Goal: Check status

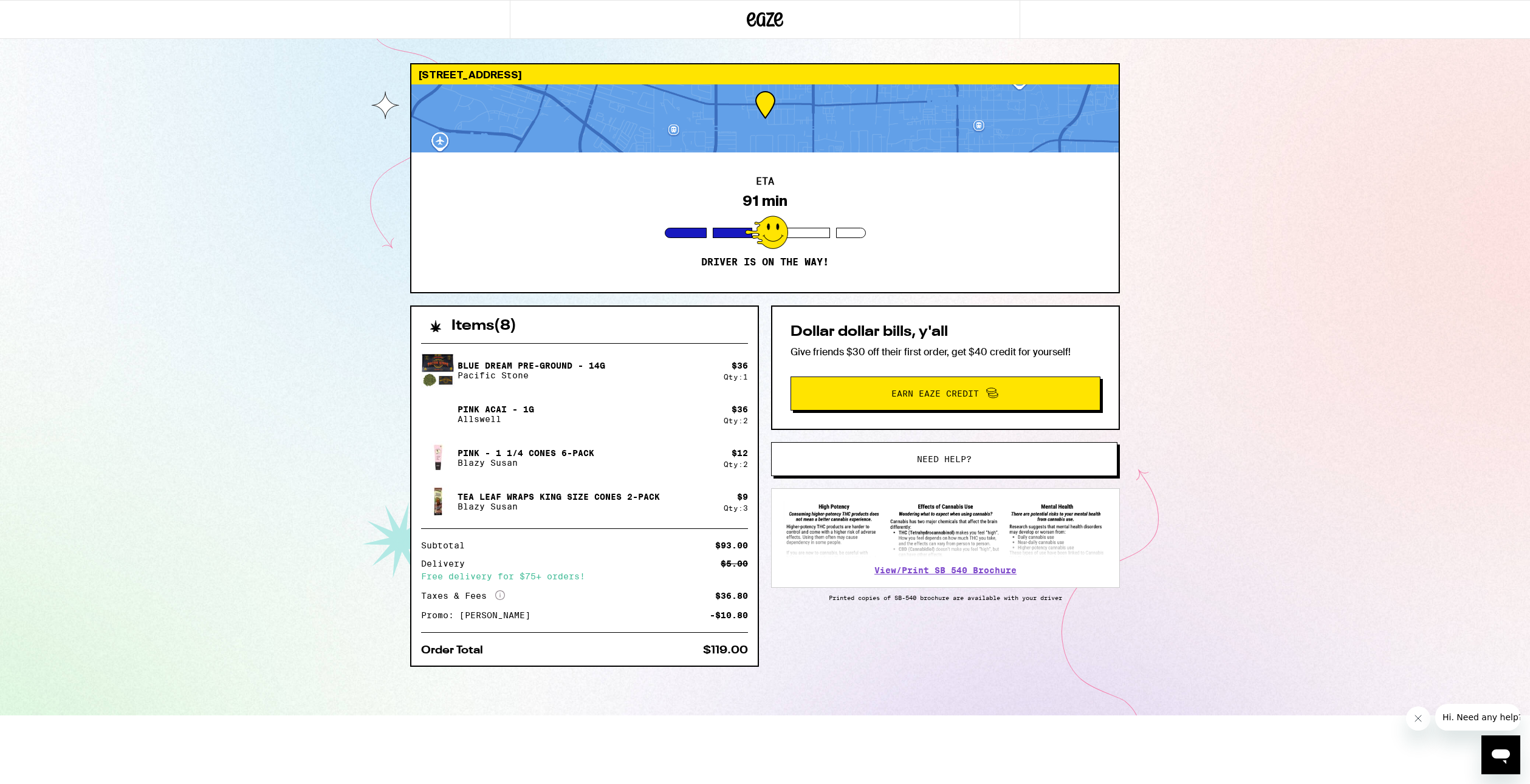
drag, startPoint x: 212, startPoint y: 124, endPoint x: 369, endPoint y: 1, distance: 199.4
click at [219, 117] on div "2713 Vine St Pomona 91767 ETA 91 min Driver is on the way! Items ( 8 ) Blue Dre…" at bounding box center [765, 358] width 1530 height 715
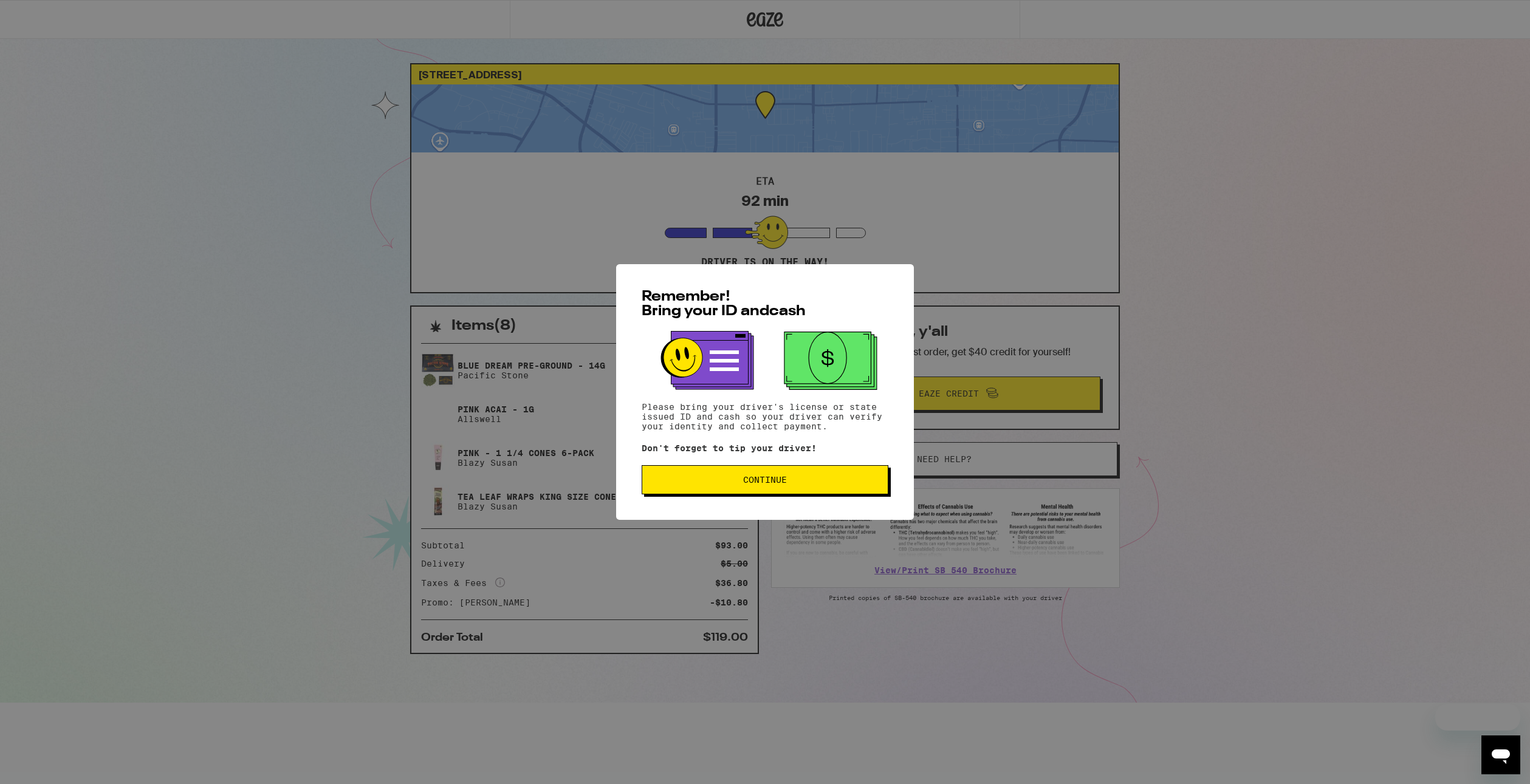
drag, startPoint x: 524, startPoint y: 154, endPoint x: 553, endPoint y: 127, distance: 39.6
click at [530, 148] on div "Remember! Bring your ID and cash Please bring your driver's license or state is…" at bounding box center [765, 392] width 1530 height 784
click at [797, 465] on div "Remember! Bring your ID and cash Please bring your driver's license or state is…" at bounding box center [765, 392] width 298 height 256
click at [791, 468] on button "Continue" at bounding box center [765, 480] width 247 height 29
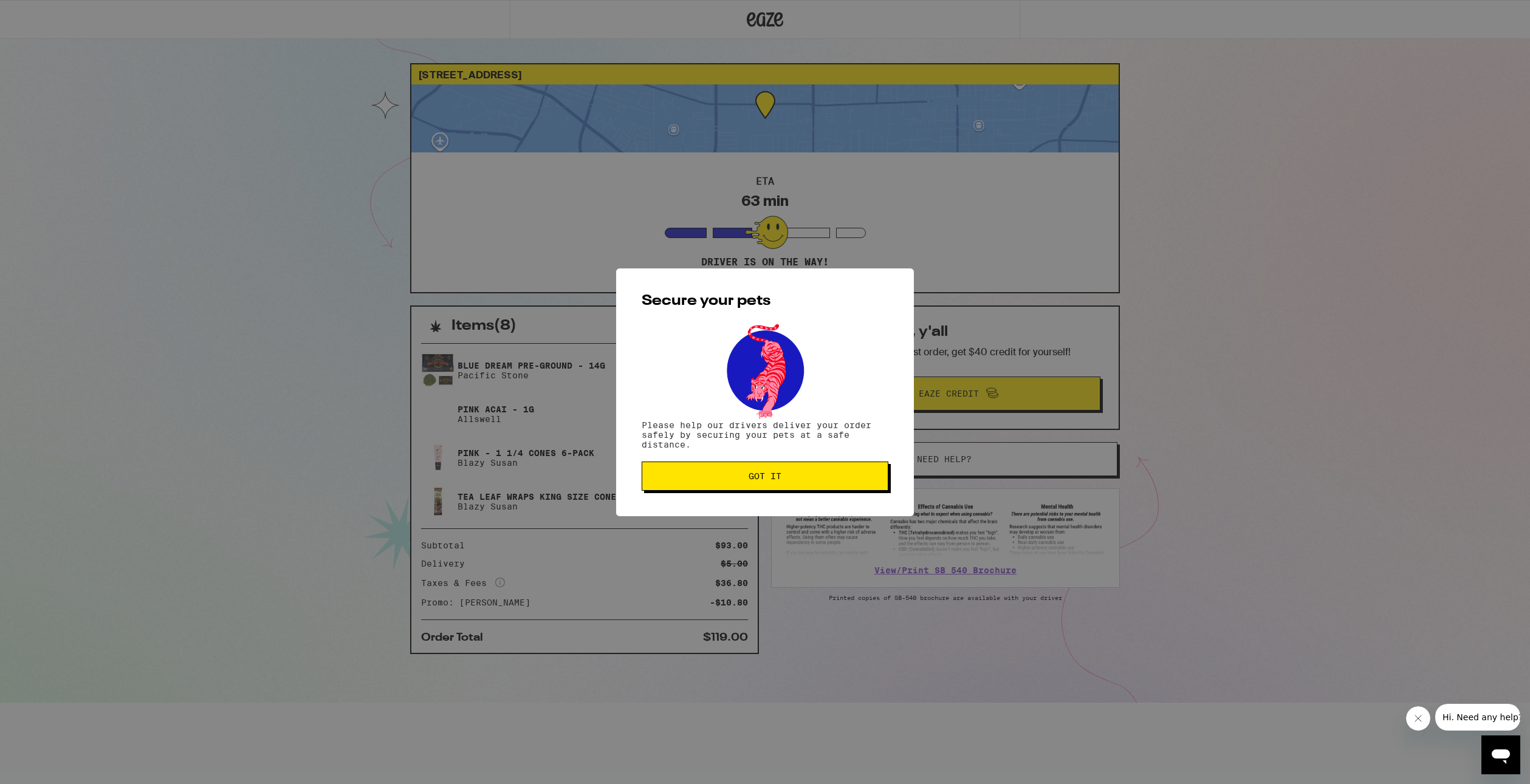
click at [788, 471] on button "Got it" at bounding box center [765, 476] width 247 height 29
